Goal: Task Accomplishment & Management: Complete application form

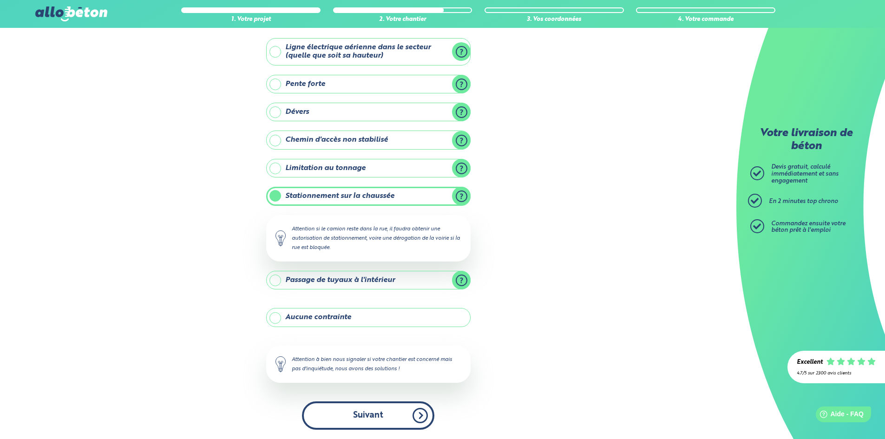
click at [375, 409] on button "Suivant" at bounding box center [368, 415] width 132 height 28
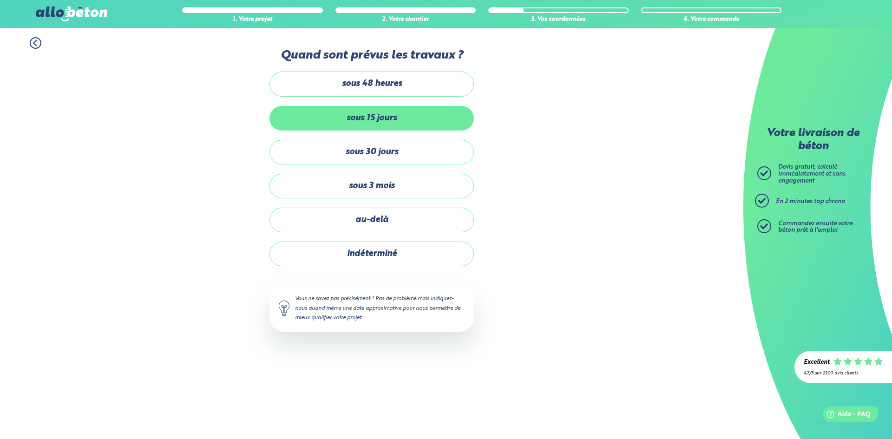
click at [385, 121] on label "sous 15 jours" at bounding box center [371, 118] width 204 height 25
click at [0, 0] on input "sous 15 jours" at bounding box center [0, 0] width 0 height 0
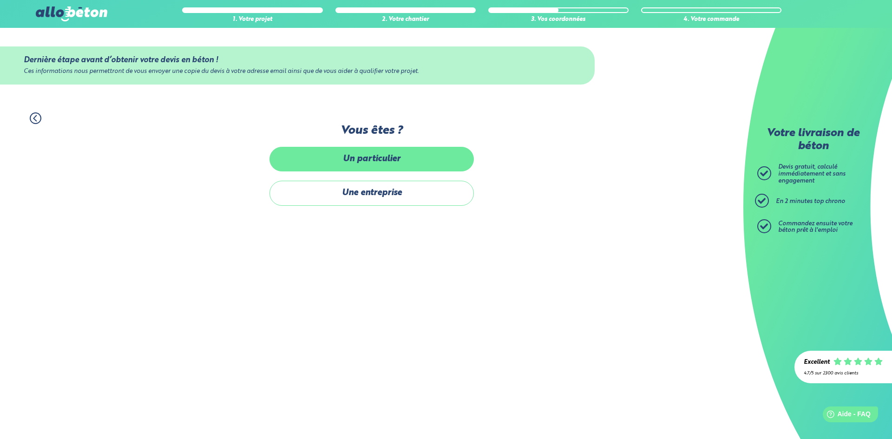
click at [383, 159] on label "Un particulier" at bounding box center [371, 159] width 204 height 25
click at [0, 0] on input "Un particulier" at bounding box center [0, 0] width 0 height 0
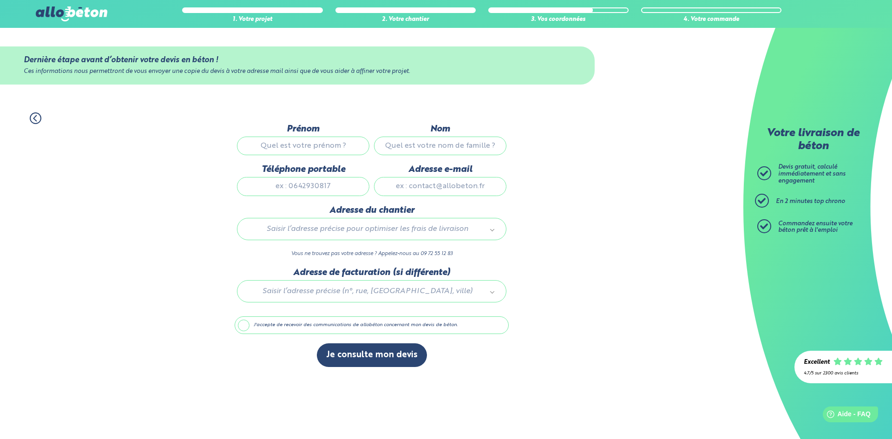
click at [328, 150] on input "Prénom" at bounding box center [303, 146] width 132 height 19
type input "fred"
click at [417, 147] on input "Nom" at bounding box center [440, 146] width 132 height 19
type input "colson"
click at [305, 186] on input "Téléphone portable" at bounding box center [303, 186] width 132 height 19
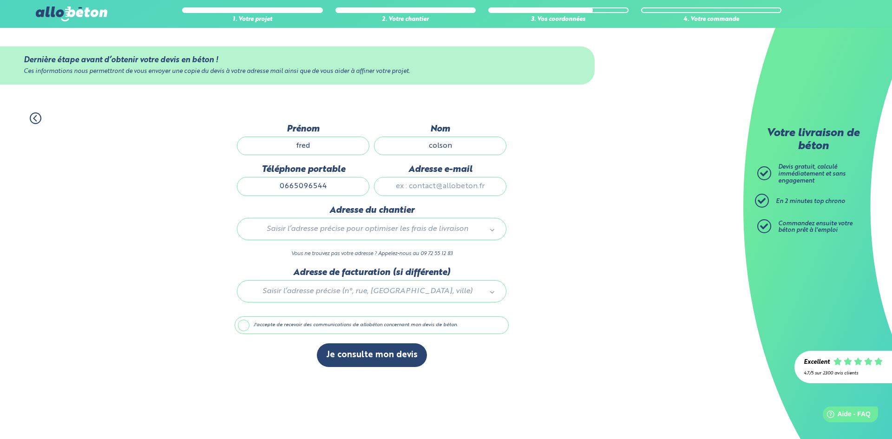
type input "0665096544"
click at [417, 189] on input "Adresse e-mail" at bounding box center [440, 186] width 132 height 19
type input "[EMAIL_ADDRESS][DOMAIN_NAME]"
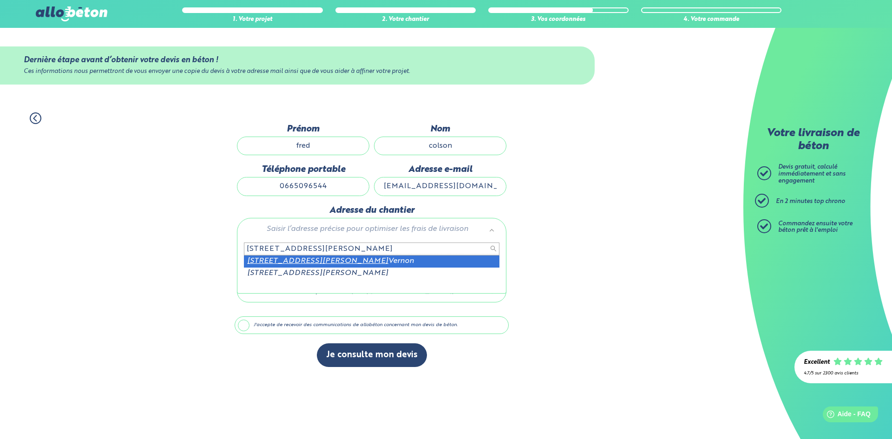
type input "6 avenue pierre mendes france 27200"
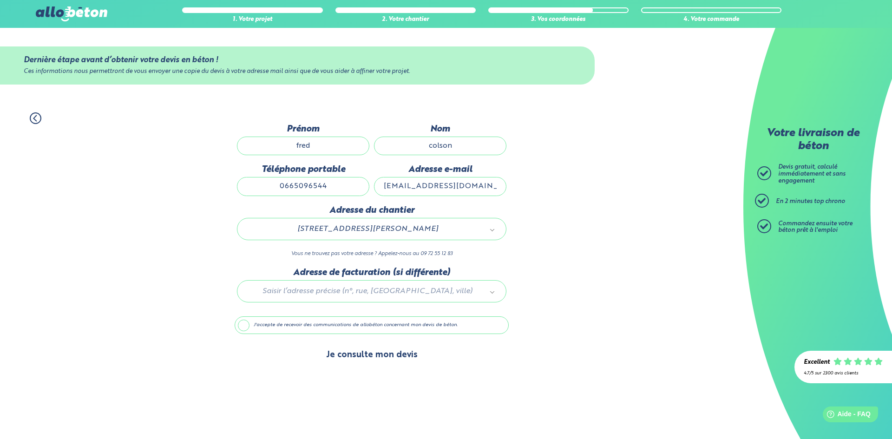
click at [370, 353] on button "Je consulte mon devis" at bounding box center [372, 355] width 110 height 24
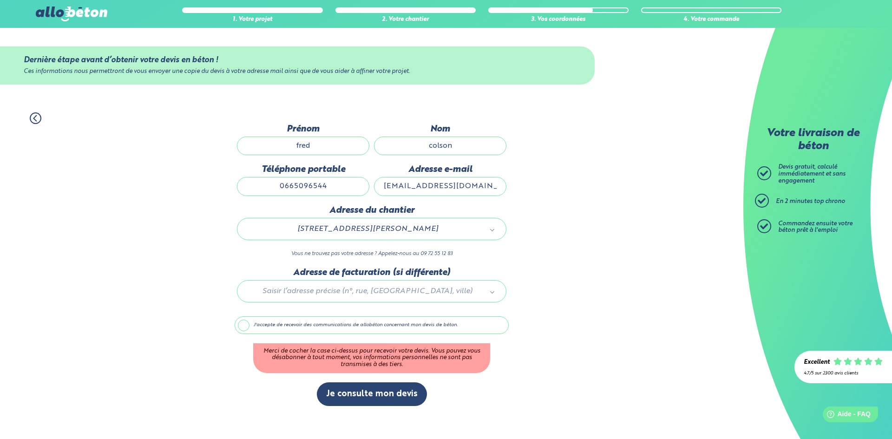
click at [243, 326] on label "J'accepte de recevoir des communications de allobéton concernant mon devis de b…" at bounding box center [372, 325] width 274 height 18
click at [0, 0] on input "J'accepte de recevoir des communications de allobéton concernant mon devis de b…" at bounding box center [0, 0] width 0 height 0
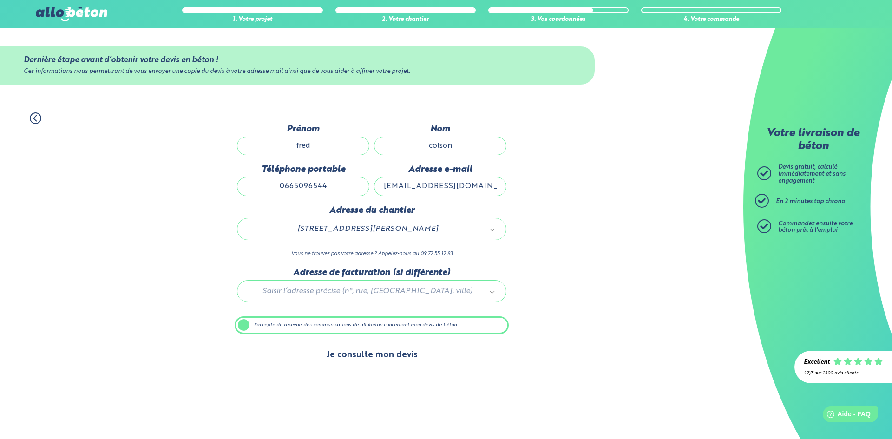
click at [389, 360] on button "Je consulte mon devis" at bounding box center [372, 355] width 110 height 24
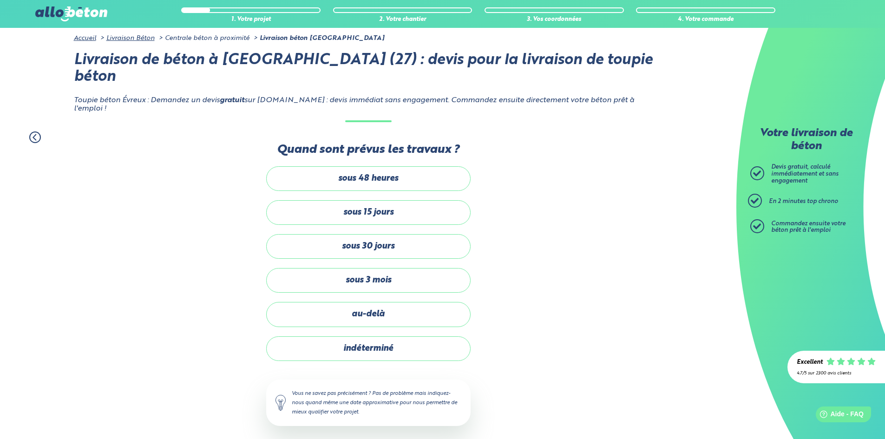
scroll to position [47, 0]
